Goal: Information Seeking & Learning: Find specific fact

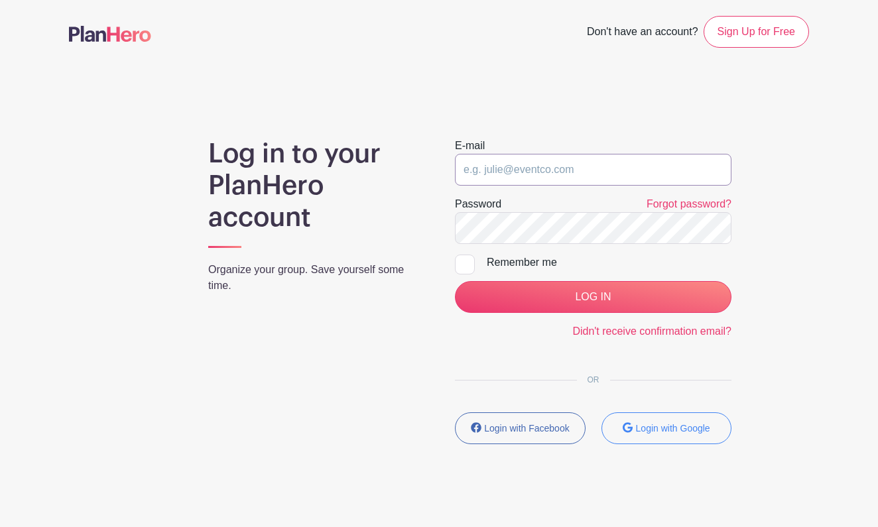
type input "[EMAIL_ADDRESS][DOMAIN_NAME]"
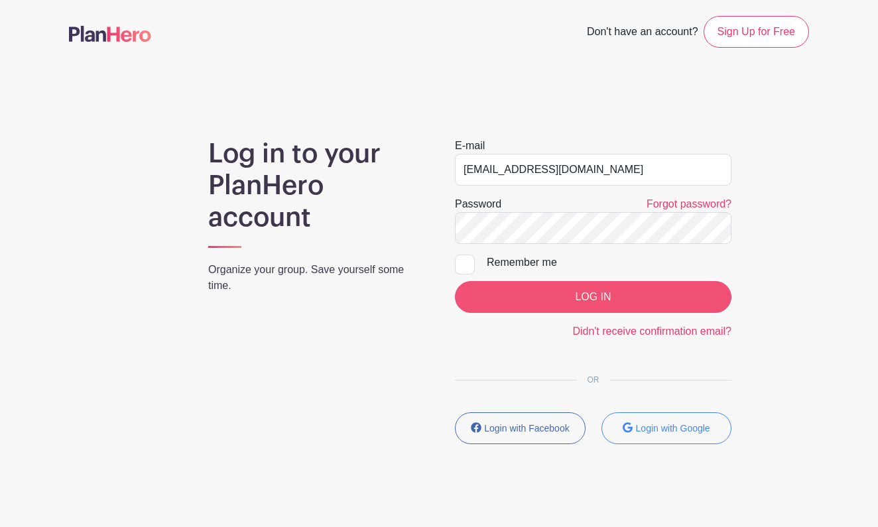
click at [579, 297] on input "LOG IN" at bounding box center [593, 297] width 277 height 32
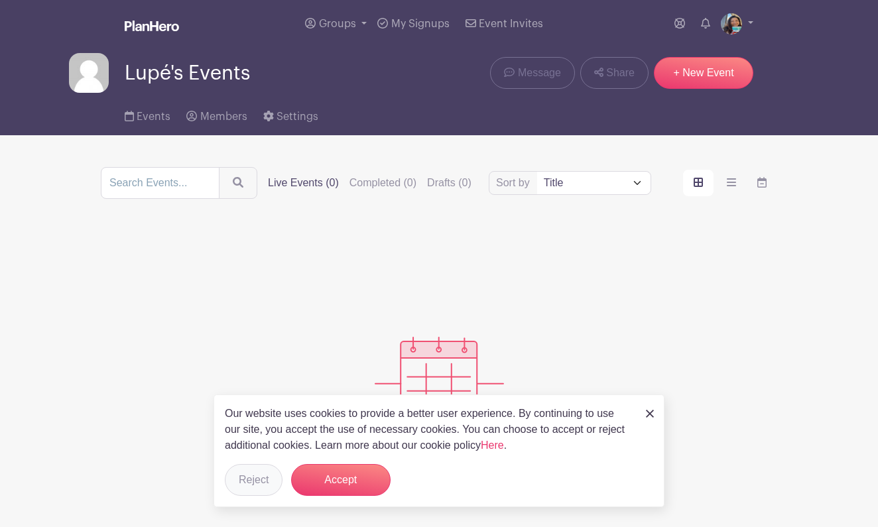
click at [257, 485] on button "Reject" at bounding box center [254, 480] width 58 height 32
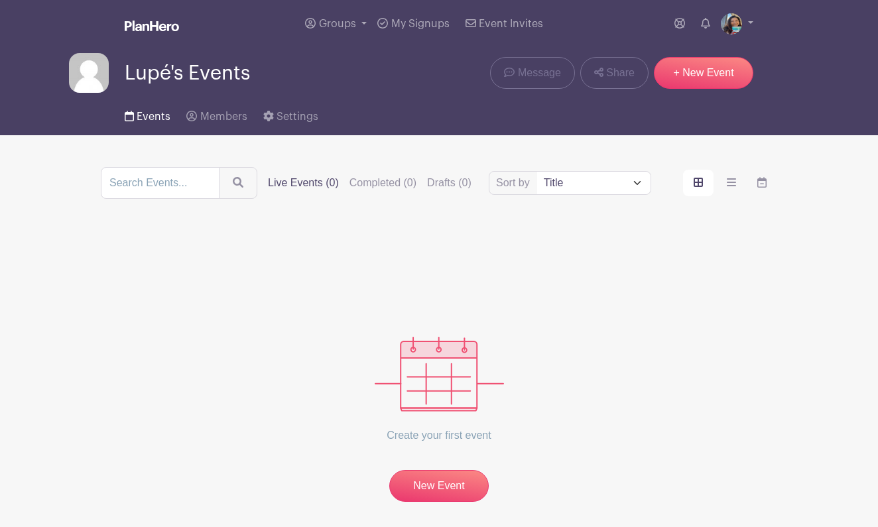
click at [154, 116] on span "Events" at bounding box center [154, 116] width 34 height 11
click at [155, 113] on span "Events" at bounding box center [154, 116] width 34 height 11
click at [379, 184] on label "Completed (0)" at bounding box center [383, 183] width 67 height 16
click at [0, 0] on input "Completed (0)" at bounding box center [0, 0] width 0 height 0
click at [425, 25] on span "My Signups" at bounding box center [420, 24] width 58 height 11
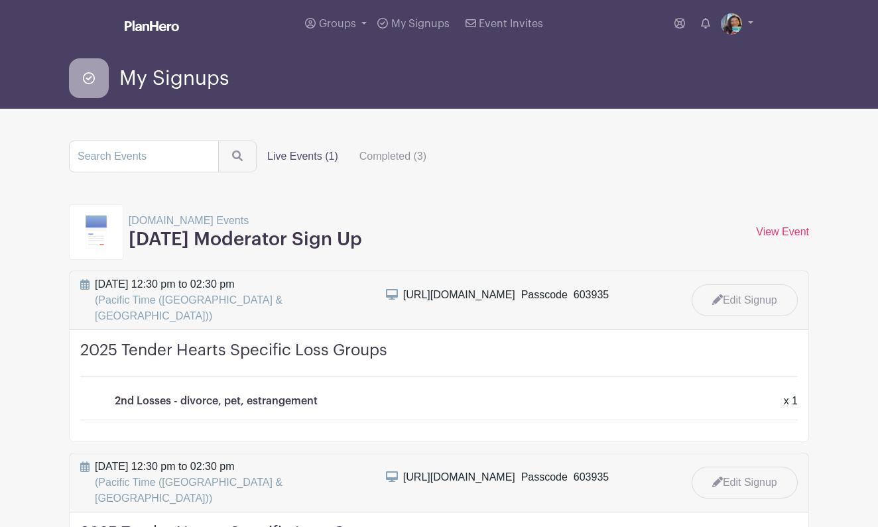
click at [165, 225] on p "Grief.com Events" at bounding box center [246, 221] width 234 height 16
click at [103, 229] on img at bounding box center [96, 232] width 21 height 33
click at [781, 230] on link "View Event" at bounding box center [782, 231] width 53 height 11
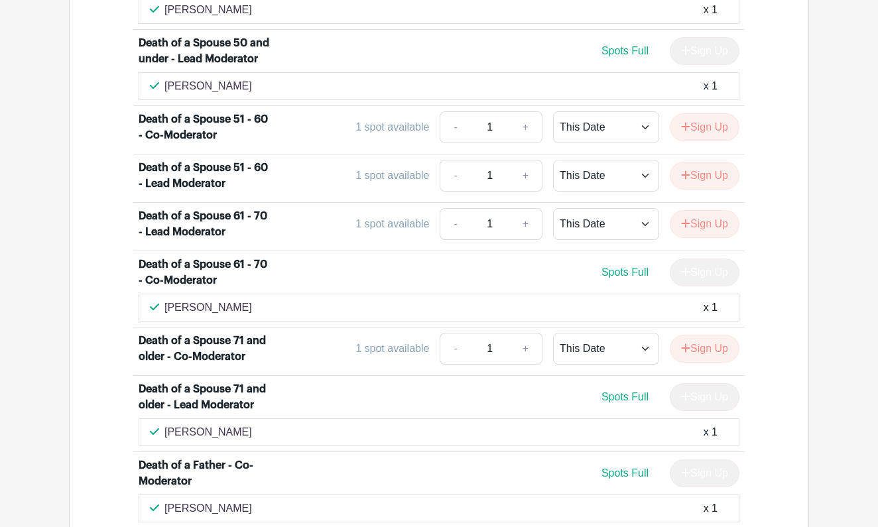
scroll to position [2082, 0]
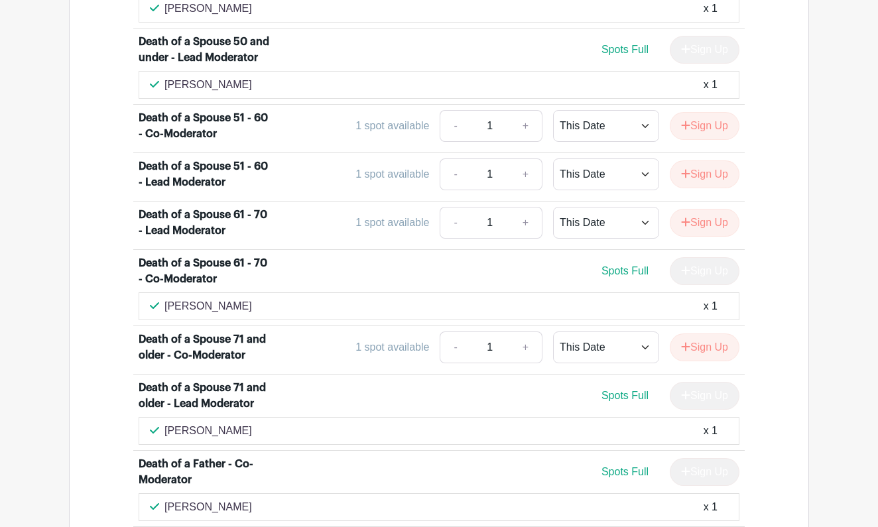
drag, startPoint x: 226, startPoint y: 212, endPoint x: 165, endPoint y: 215, distance: 61.1
click at [165, 299] on div "Laura Duty x 1" at bounding box center [439, 307] width 579 height 16
copy p "Laura Duty"
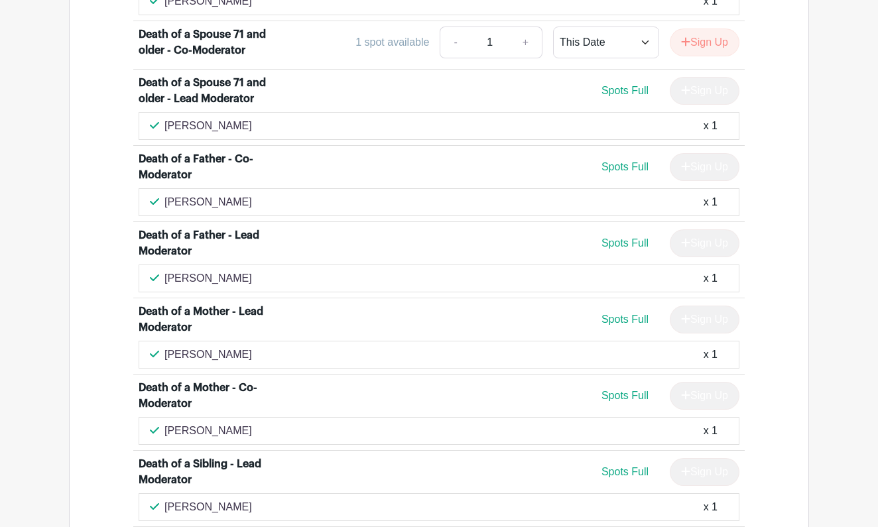
scroll to position [2388, 0]
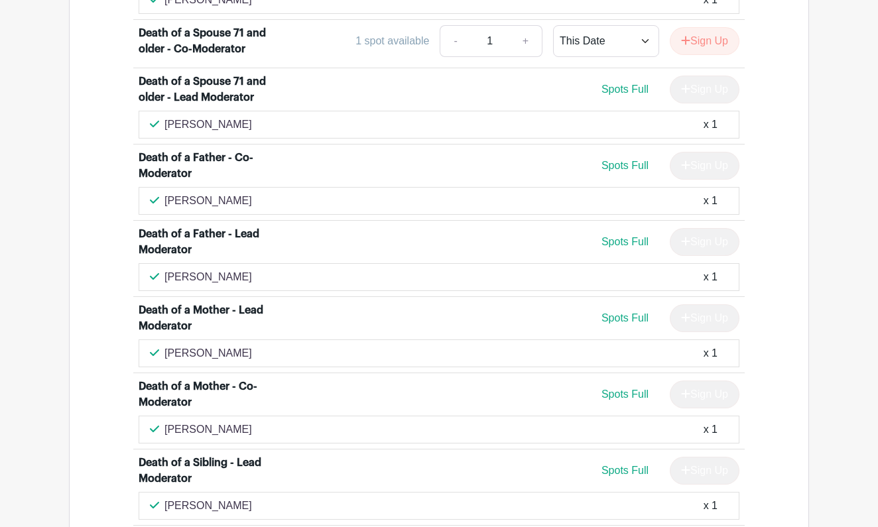
click at [215, 117] on div "Bob Lewis x 1" at bounding box center [439, 125] width 579 height 16
click at [218, 117] on div "Bob Lewis x 1" at bounding box center [439, 125] width 579 height 16
drag, startPoint x: 216, startPoint y: 62, endPoint x: 166, endPoint y: 68, distance: 50.1
click at [166, 117] on div "Bob Lewis x 1" at bounding box center [439, 125] width 579 height 16
copy p "Bob Lewis"
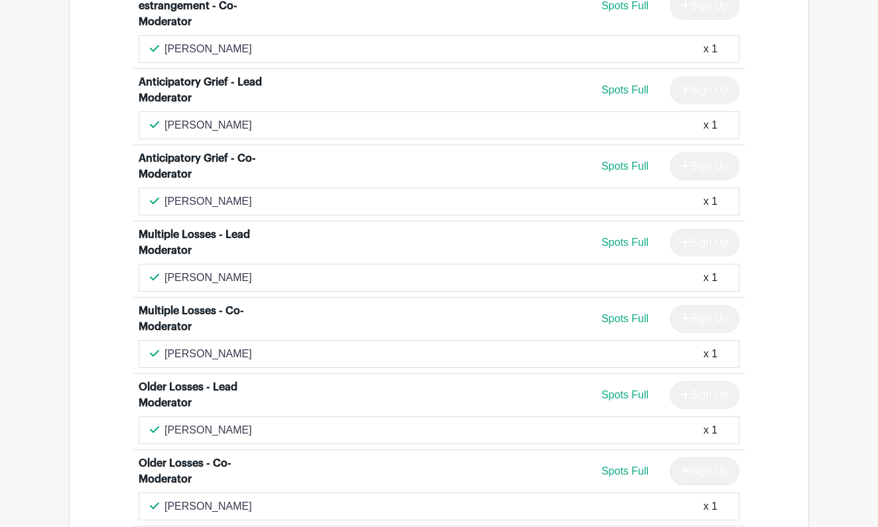
scroll to position [3697, 0]
drag, startPoint x: 261, startPoint y: 212, endPoint x: 165, endPoint y: 218, distance: 96.4
click at [165, 269] on div "Sherri Aurich-Hardy x 1" at bounding box center [439, 277] width 579 height 16
copy p "Sherri Aurich-Hardy"
click at [226, 346] on div "Rita Carver x 1" at bounding box center [439, 354] width 579 height 16
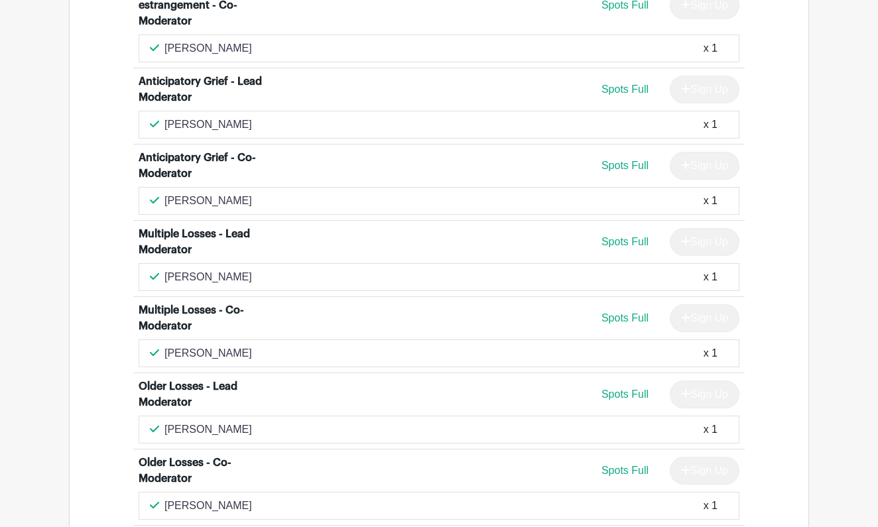
drag, startPoint x: 221, startPoint y: 290, endPoint x: 165, endPoint y: 295, distance: 56.6
click at [165, 346] on div "Rita Carver x 1" at bounding box center [439, 354] width 579 height 16
copy p "Rita Carver"
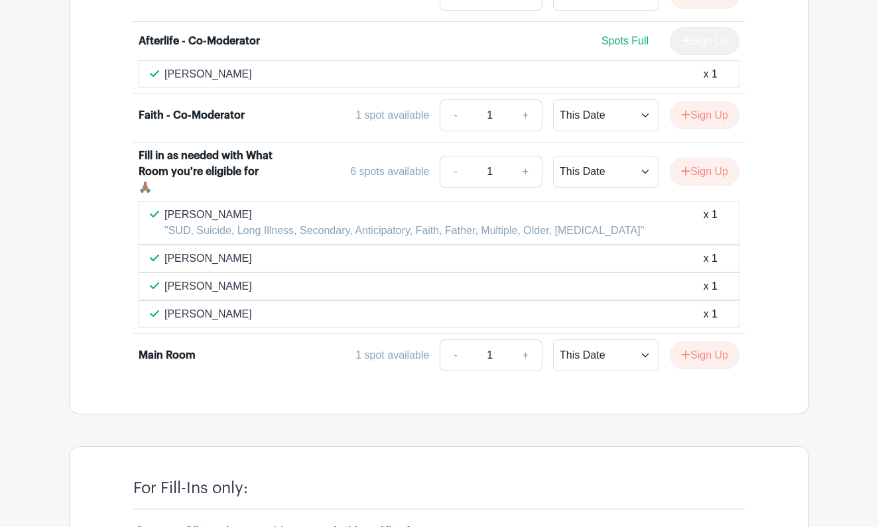
scroll to position [4592, 0]
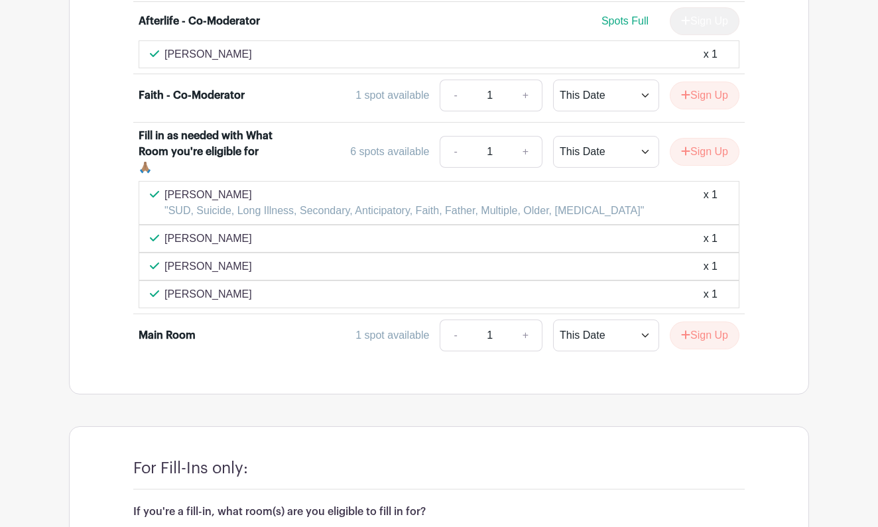
click at [230, 231] on div "Emma Szysz x 1" at bounding box center [439, 239] width 579 height 16
drag, startPoint x: 228, startPoint y: 184, endPoint x: 165, endPoint y: 186, distance: 63.7
click at [165, 231] on div "Emma Szysz x 1" at bounding box center [439, 239] width 579 height 16
copy p "Emma Szysz"
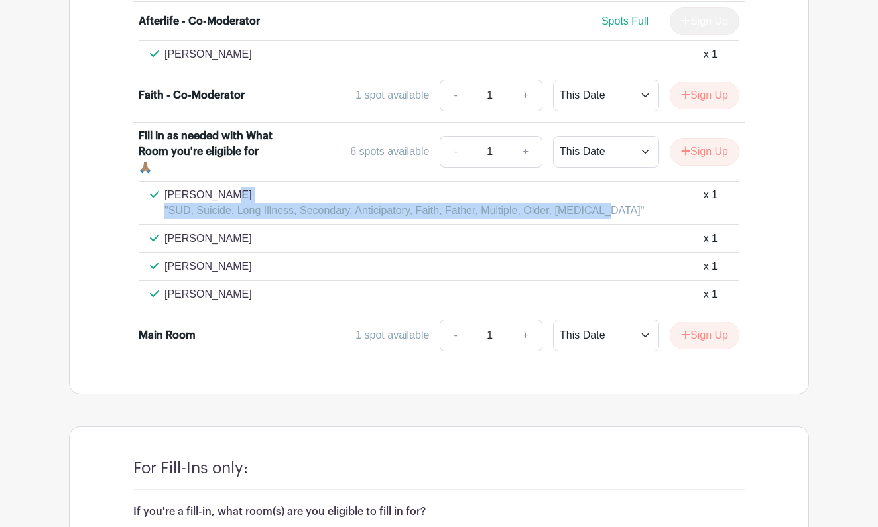
drag, startPoint x: 167, startPoint y: 145, endPoint x: 346, endPoint y: 170, distance: 180.1
click at [346, 181] on div "Mary Kathryn Marcom "SUD, Suicide, Long Illness, Secondary, Anticipatory, Faith…" at bounding box center [439, 203] width 601 height 44
copy div "Mary Kathryn Marcom "SUD, Suicide, Long Illness, Secondary, Anticipatory, Faith…"
